Goal: Register for event/course

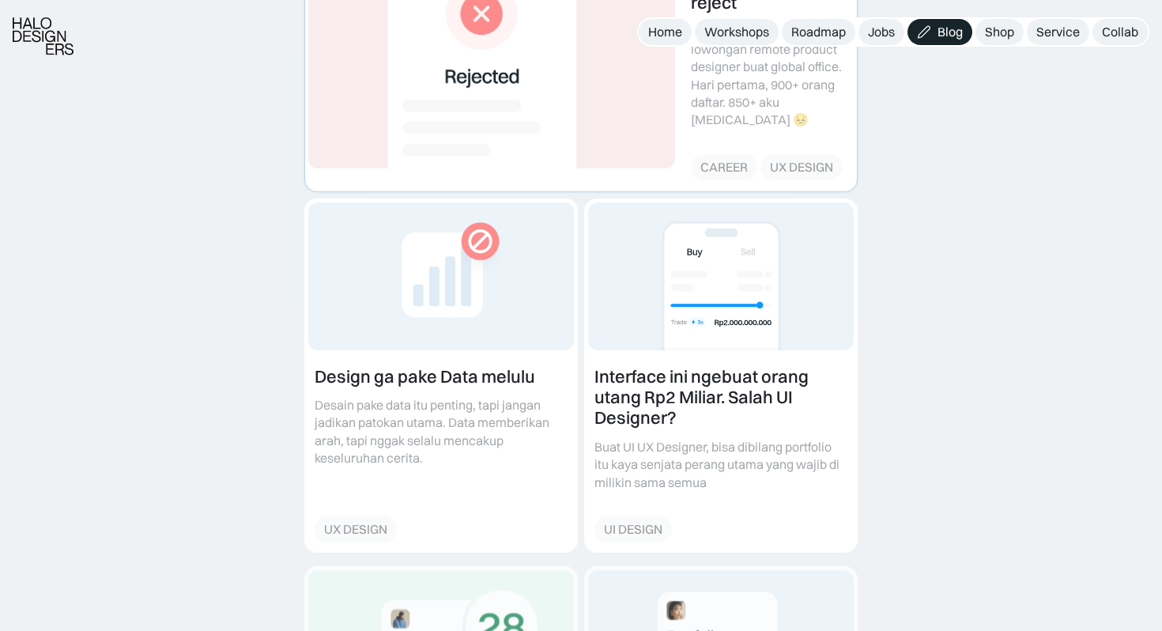
scroll to position [420, 0]
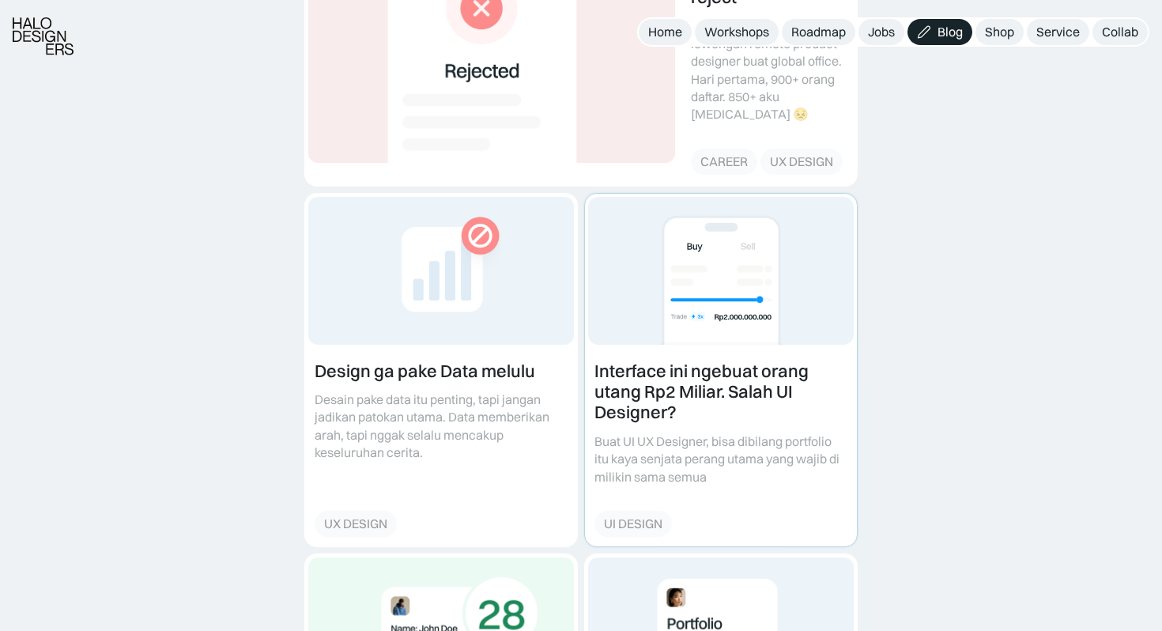
click at [689, 393] on link at bounding box center [721, 370] width 272 height 353
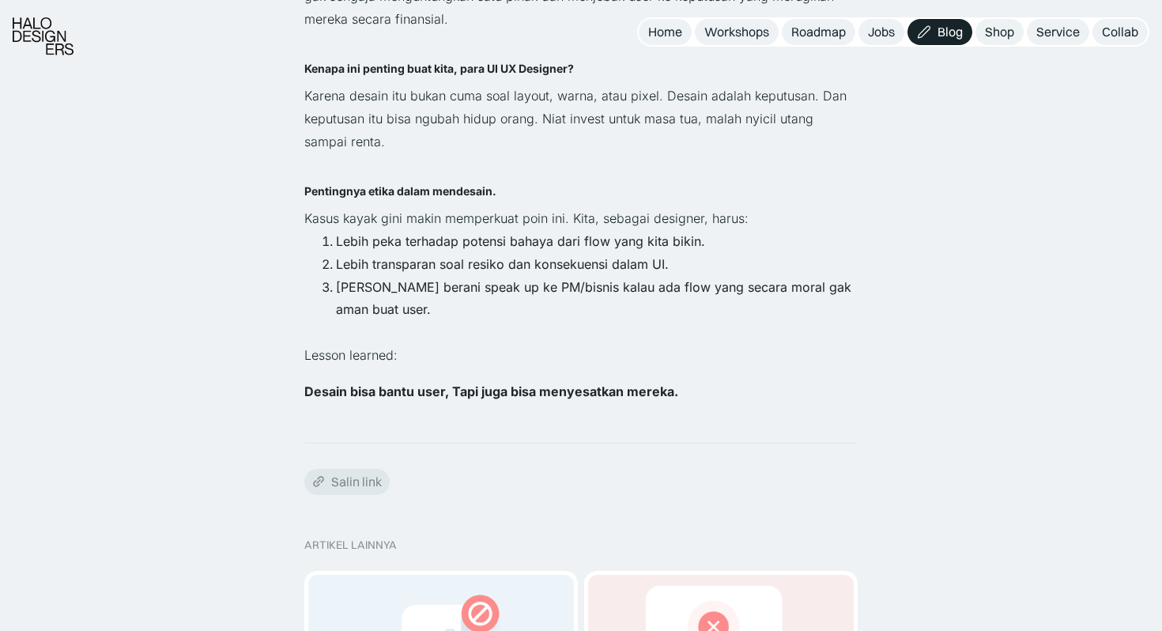
scroll to position [3232, 0]
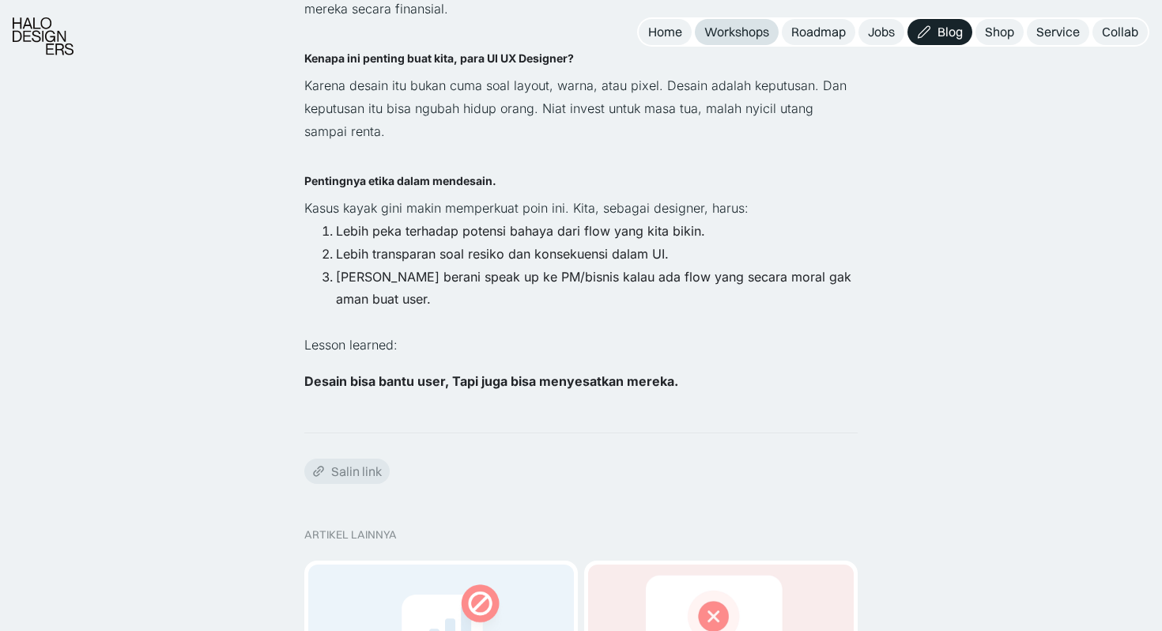
click at [733, 32] on div "Workshops" at bounding box center [736, 32] width 65 height 17
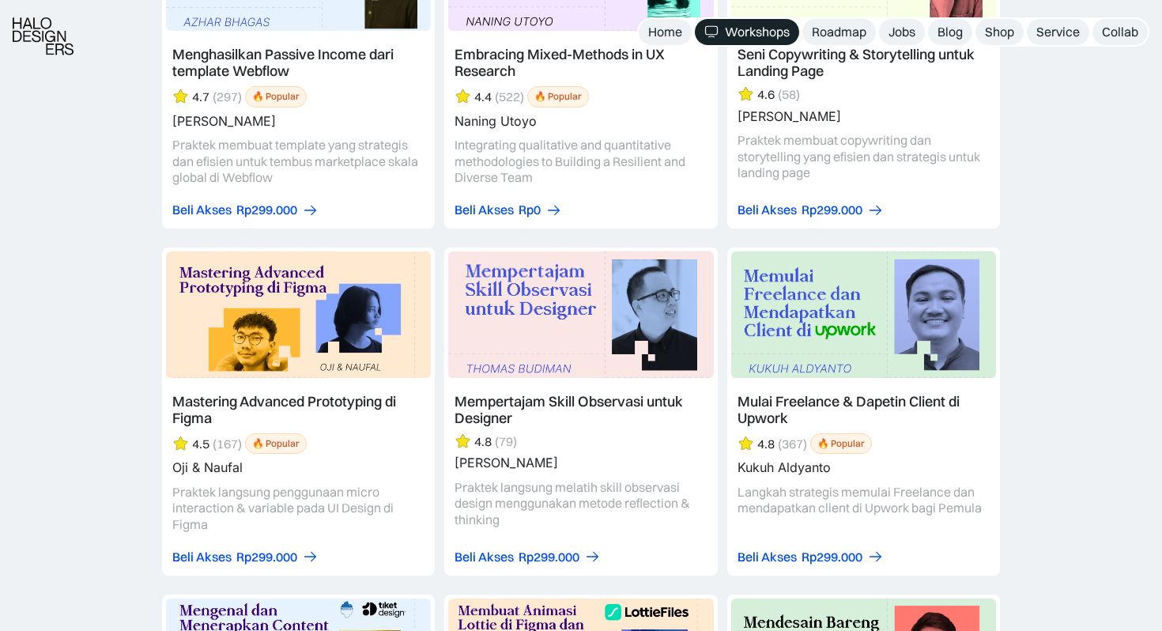
scroll to position [3831, 0]
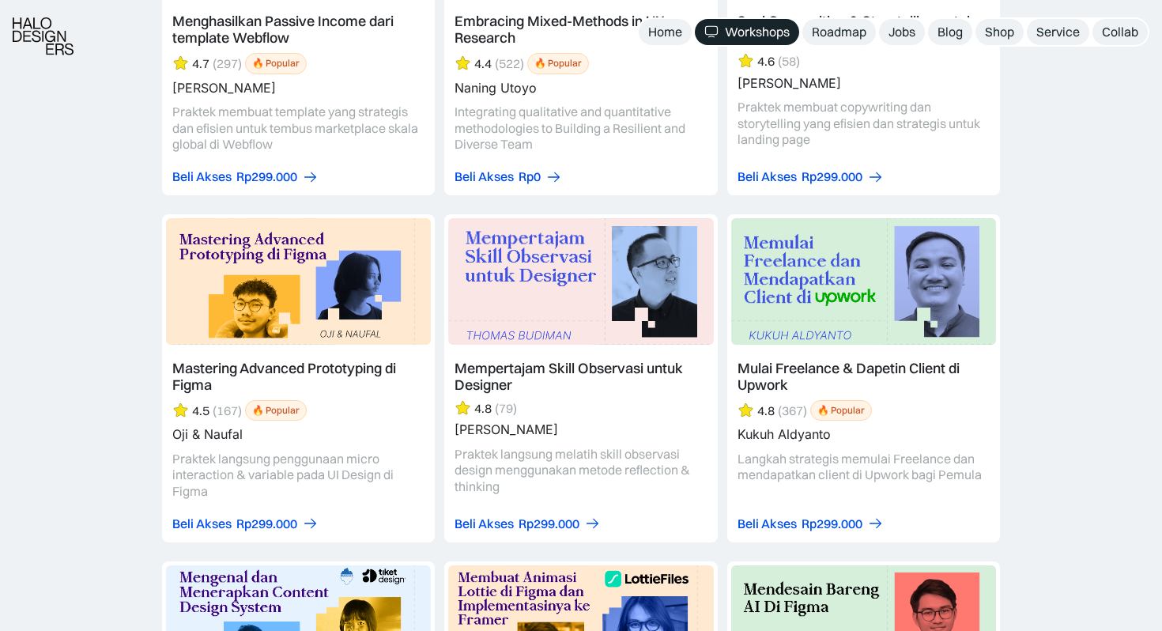
click at [483, 362] on link at bounding box center [580, 378] width 273 height 328
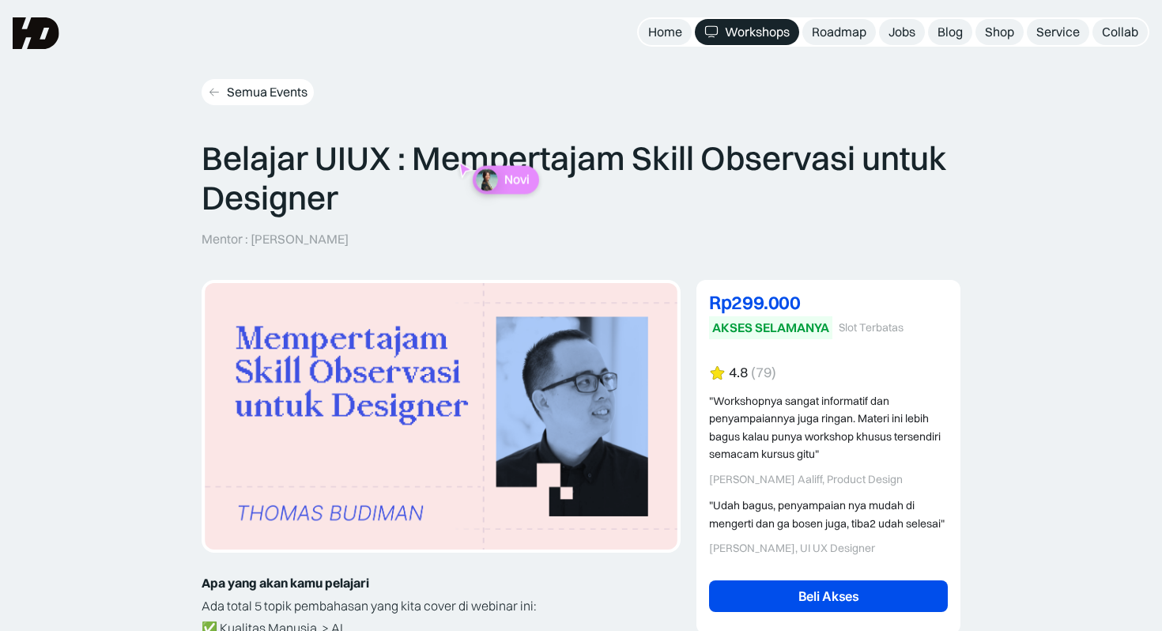
click at [206, 91] on link "Semua Events" at bounding box center [258, 92] width 112 height 26
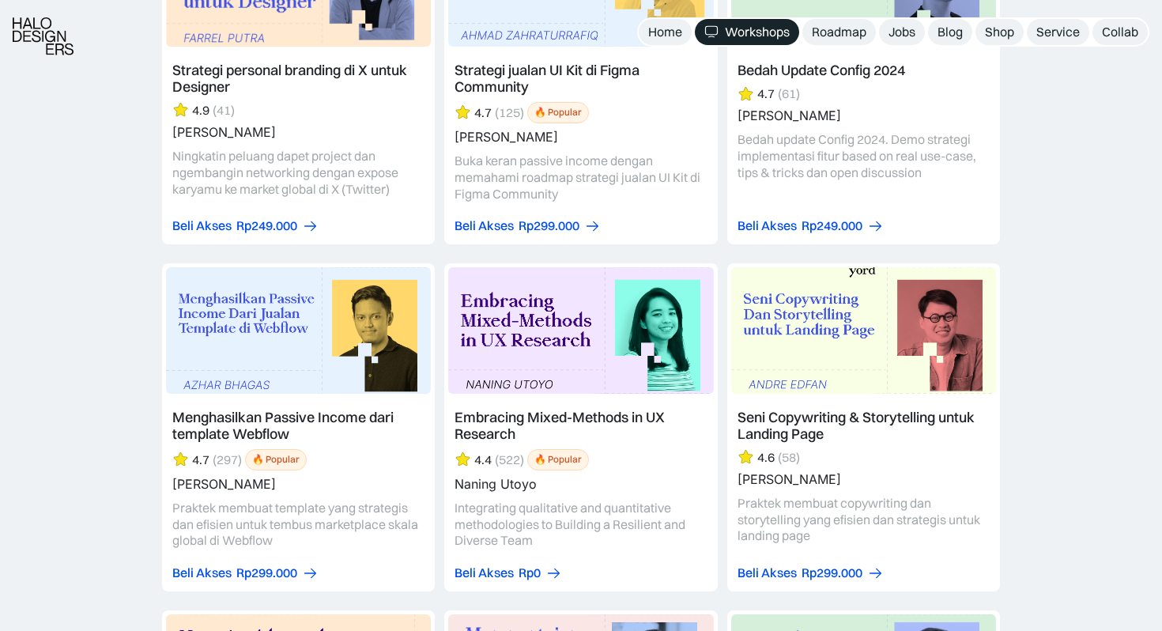
scroll to position [3450, 0]
